Goal: Task Accomplishment & Management: Use online tool/utility

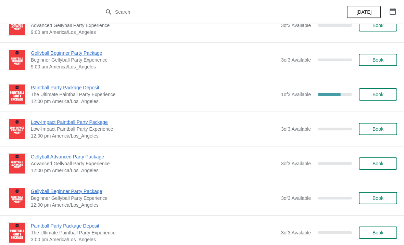
scroll to position [424, 0]
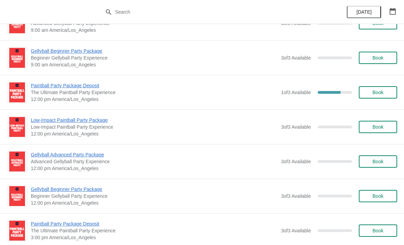
click at [289, 96] on div "1 of 3 Available 66.66666666666666 %" at bounding box center [316, 92] width 71 height 12
click at [92, 87] on span "Paintball Party Package Deposit" at bounding box center [154, 85] width 247 height 7
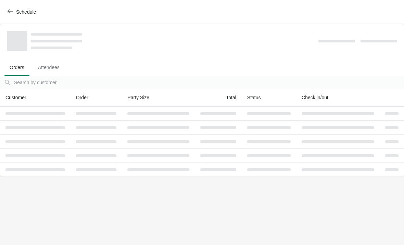
scroll to position [0, 0]
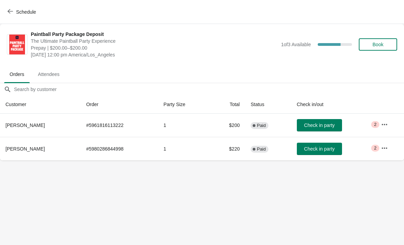
click at [386, 125] on icon "button" at bounding box center [384, 124] width 5 height 1
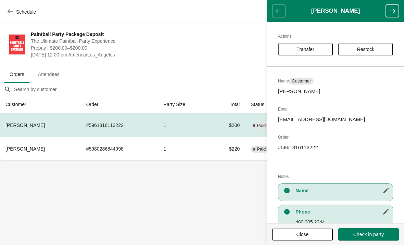
click at [247, 72] on ul "Orders Attendees" at bounding box center [202, 74] width 398 height 18
click at [277, 11] on header "[PERSON_NAME]" at bounding box center [335, 11] width 137 height 22
click at [246, 76] on ul "Orders Attendees" at bounding box center [202, 74] width 398 height 18
click at [234, 199] on body "Schedule Paintball Party Package Deposit The Ultimate Paintball Party Experienc…" at bounding box center [202, 122] width 404 height 245
click at [390, 15] on button "button" at bounding box center [392, 11] width 13 height 12
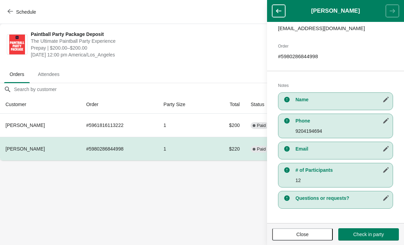
scroll to position [91, 0]
click at [16, 15] on button "Schedule" at bounding box center [22, 12] width 38 height 12
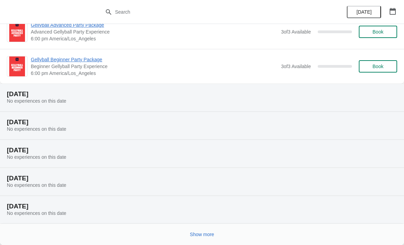
scroll to position [1404, 0]
click at [208, 232] on span "Show more" at bounding box center [202, 234] width 24 height 5
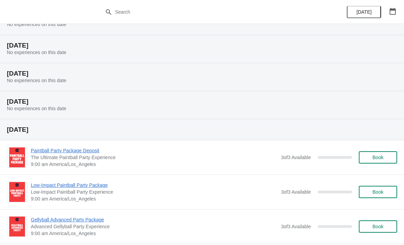
scroll to position [1504, 0]
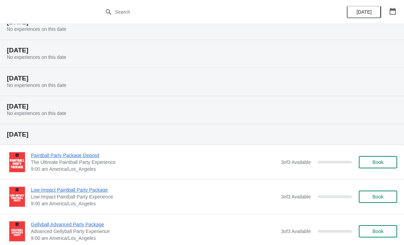
click at [276, 113] on div "[DATE] No experiences on this date" at bounding box center [202, 110] width 404 height 28
click at [264, 111] on div "[DATE] No experiences on this date" at bounding box center [202, 110] width 404 height 28
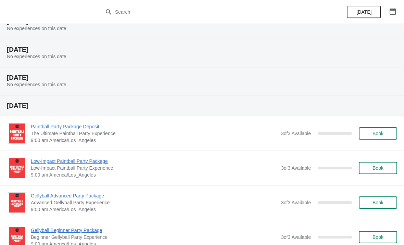
scroll to position [1525, 0]
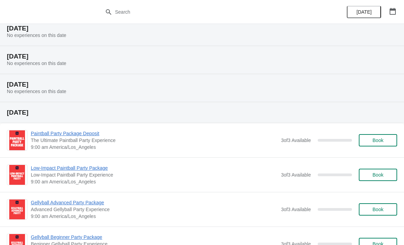
click at [355, 90] on div "[DATE] No experiences on this date" at bounding box center [202, 88] width 404 height 28
click at [340, 95] on div "[DATE] No experiences on this date" at bounding box center [202, 88] width 404 height 28
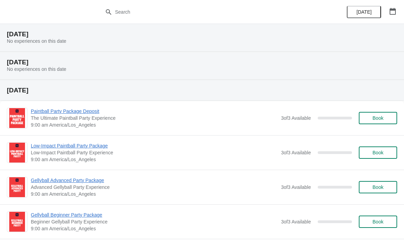
scroll to position [1547, 0]
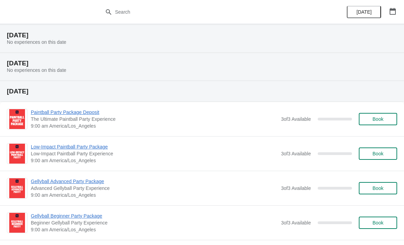
click at [299, 71] on div "[DATE] No experiences on this date" at bounding box center [202, 67] width 404 height 28
click at [308, 65] on h2 "[DATE]" at bounding box center [202, 63] width 390 height 7
click at [42, 60] on h2 "[DATE]" at bounding box center [202, 63] width 390 height 7
click at [61, 62] on h2 "[DATE]" at bounding box center [202, 63] width 390 height 7
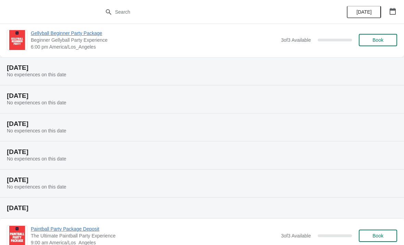
scroll to position [1430, 0]
click at [394, 15] on button "button" at bounding box center [392, 11] width 12 height 12
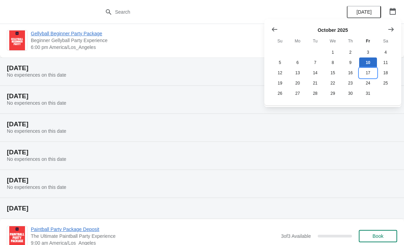
click at [368, 74] on button "17" at bounding box center [367, 73] width 17 height 10
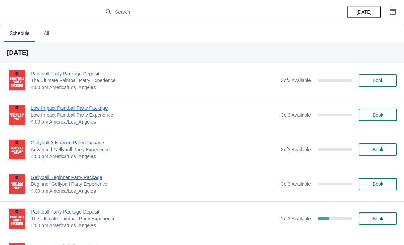
scroll to position [0, 0]
